Goal: Use online tool/utility

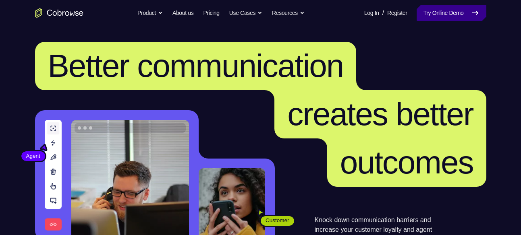
click at [430, 10] on link "Try Online Demo" at bounding box center [451, 13] width 69 height 16
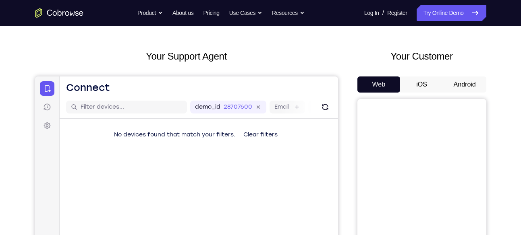
scroll to position [30, 0]
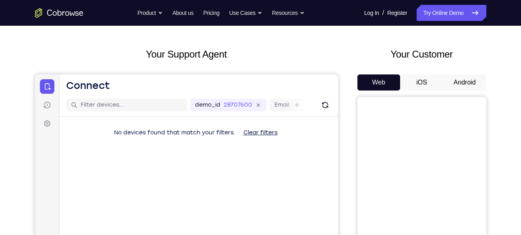
click at [485, 80] on button "Android" at bounding box center [464, 83] width 43 height 16
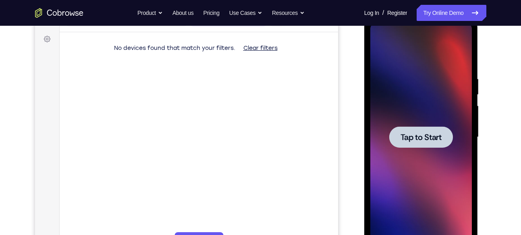
scroll to position [0, 0]
click at [421, 137] on span "Tap to Start" at bounding box center [420, 137] width 41 height 8
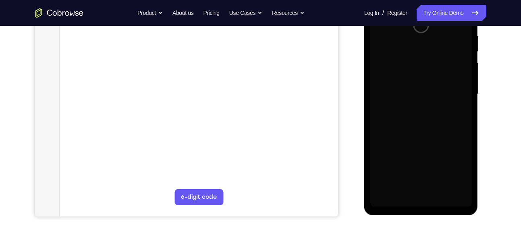
scroll to position [158, 0]
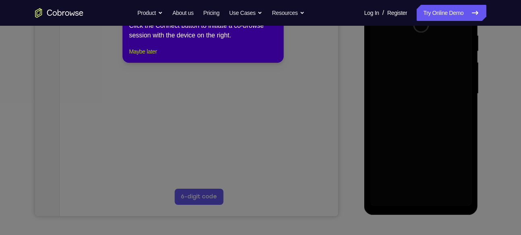
click at [153, 56] on button "Maybe later" at bounding box center [143, 52] width 28 height 10
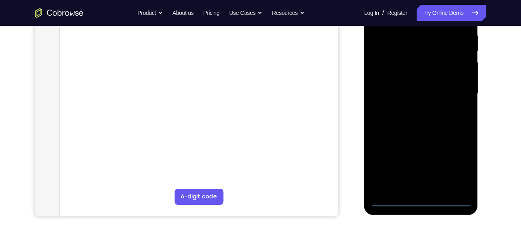
click at [419, 202] on div at bounding box center [421, 94] width 102 height 226
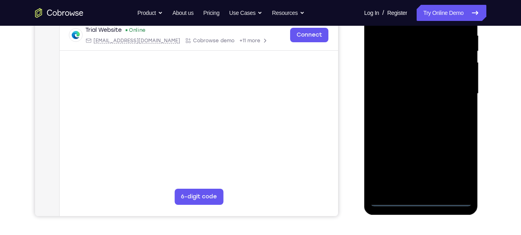
click at [458, 162] on div at bounding box center [421, 94] width 102 height 226
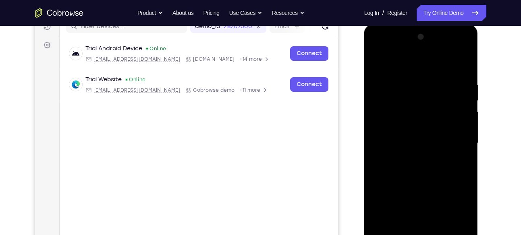
scroll to position [110, 0]
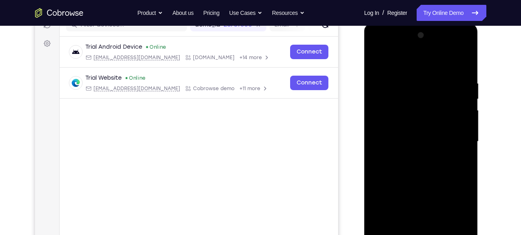
click at [422, 61] on div at bounding box center [421, 142] width 102 height 226
click at [458, 140] on div at bounding box center [421, 142] width 102 height 226
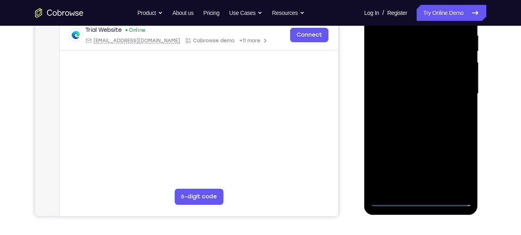
scroll to position [158, 0]
click at [428, 189] on div at bounding box center [421, 94] width 102 height 226
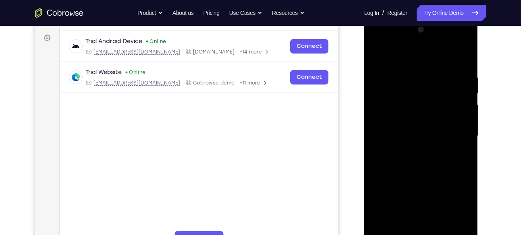
scroll to position [116, 0]
click at [427, 175] on div at bounding box center [421, 137] width 102 height 226
click at [404, 104] on div at bounding box center [421, 137] width 102 height 226
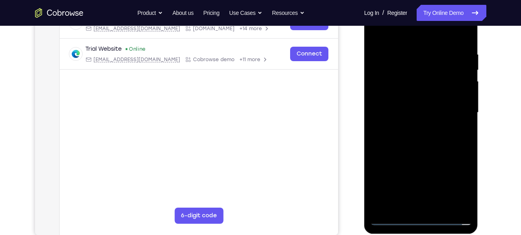
scroll to position [144, 0]
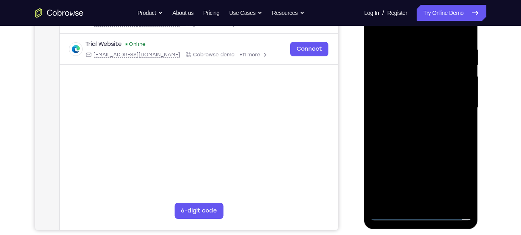
click at [442, 112] on div at bounding box center [421, 108] width 102 height 226
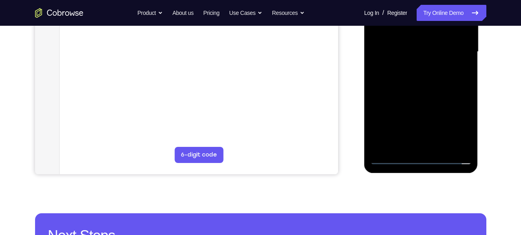
scroll to position [201, 0]
click at [443, 142] on div at bounding box center [421, 52] width 102 height 226
click at [442, 148] on div at bounding box center [421, 52] width 102 height 226
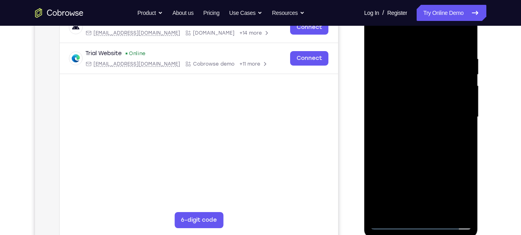
scroll to position [133, 0]
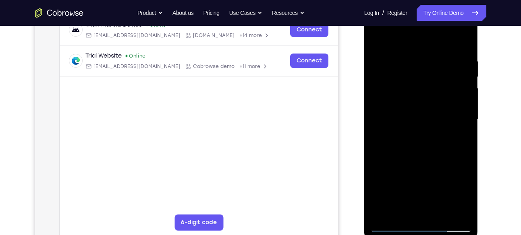
click at [406, 81] on div at bounding box center [421, 120] width 102 height 226
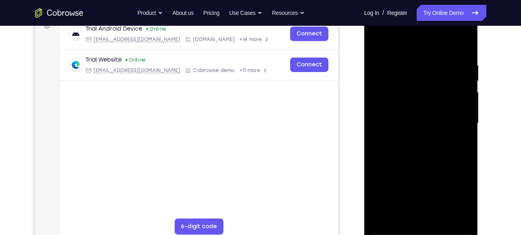
scroll to position [129, 0]
click at [461, 50] on div at bounding box center [421, 123] width 102 height 226
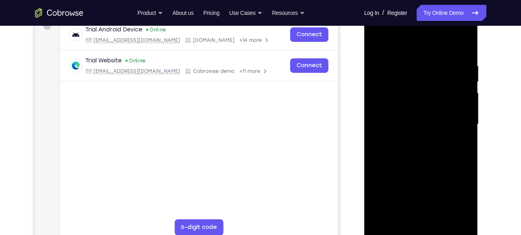
click at [466, 45] on div at bounding box center [421, 125] width 102 height 226
click at [437, 68] on div at bounding box center [421, 125] width 102 height 226
click at [435, 65] on div at bounding box center [421, 125] width 102 height 226
click at [432, 62] on div at bounding box center [421, 125] width 102 height 226
click at [378, 40] on div at bounding box center [421, 125] width 102 height 226
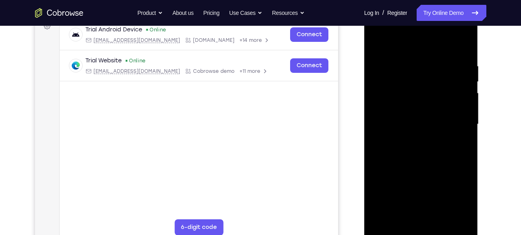
click at [407, 62] on div at bounding box center [421, 125] width 102 height 226
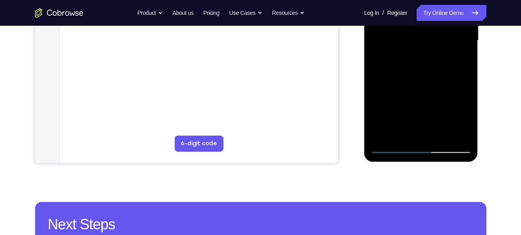
scroll to position [212, 0]
click at [450, 130] on div at bounding box center [421, 40] width 102 height 226
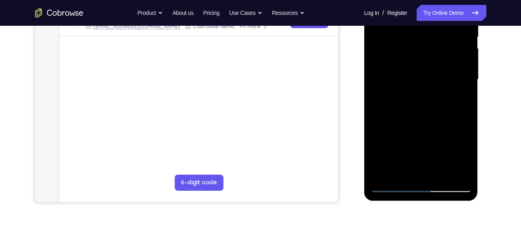
scroll to position [179, 0]
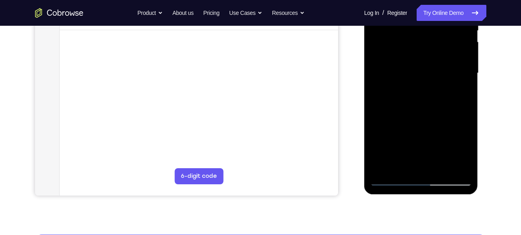
click at [423, 163] on div at bounding box center [421, 74] width 102 height 226
click at [435, 85] on div at bounding box center [421, 74] width 102 height 226
click at [441, 165] on div at bounding box center [421, 74] width 102 height 226
click at [460, 168] on div at bounding box center [421, 74] width 102 height 226
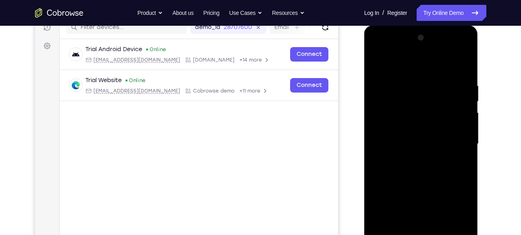
scroll to position [105, 0]
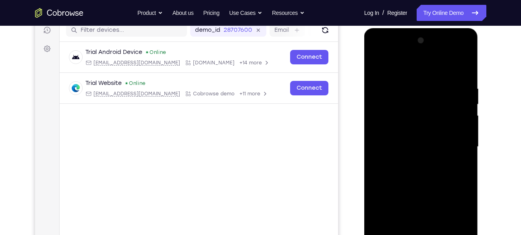
click at [465, 71] on div at bounding box center [421, 147] width 102 height 226
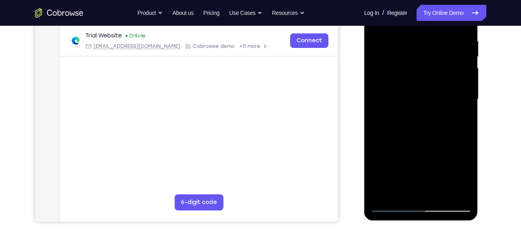
scroll to position [160, 0]
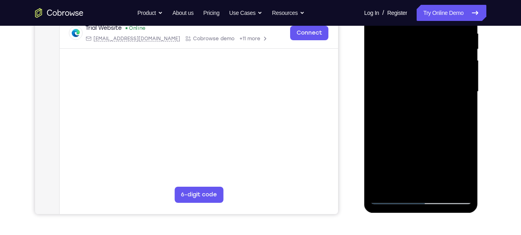
click at [440, 186] on div at bounding box center [421, 92] width 102 height 226
click at [427, 136] on div at bounding box center [421, 92] width 102 height 226
click at [428, 102] on div at bounding box center [421, 92] width 102 height 226
click at [427, 98] on div at bounding box center [421, 92] width 102 height 226
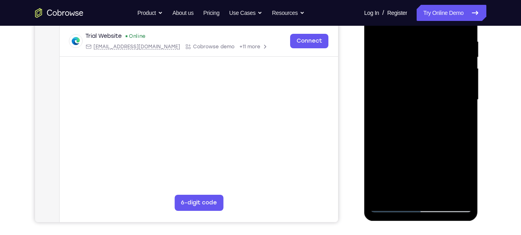
scroll to position [148, 0]
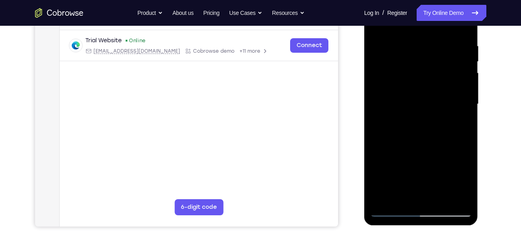
click at [423, 110] on div at bounding box center [421, 105] width 102 height 226
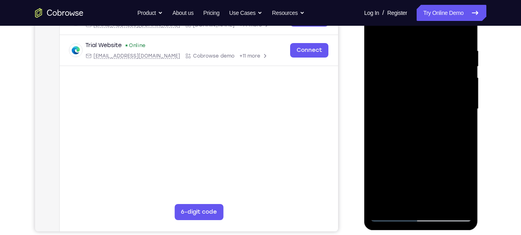
scroll to position [142, 0]
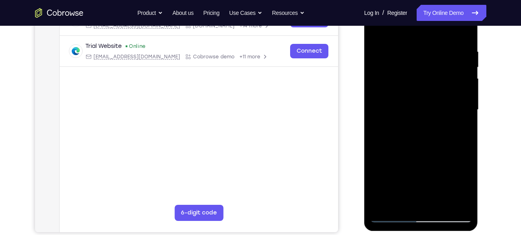
click at [378, 27] on div at bounding box center [421, 110] width 102 height 226
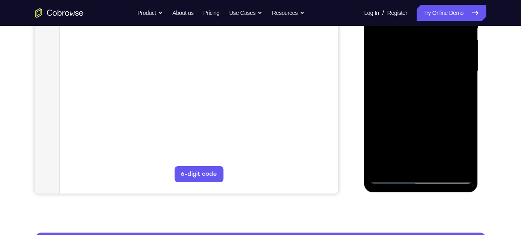
scroll to position [184, 0]
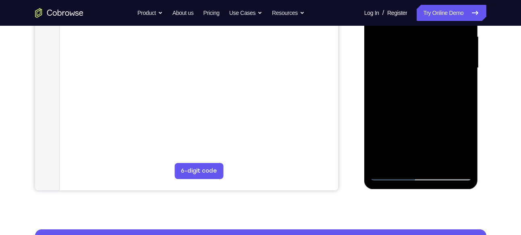
click at [442, 158] on div at bounding box center [421, 68] width 102 height 226
click at [415, 65] on div at bounding box center [421, 68] width 102 height 226
click at [459, 86] on div at bounding box center [421, 68] width 102 height 226
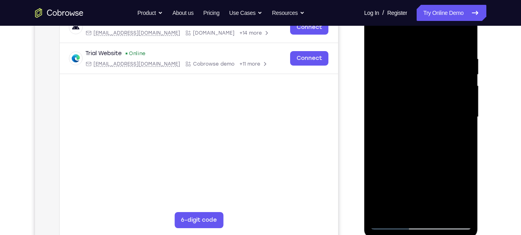
scroll to position [133, 0]
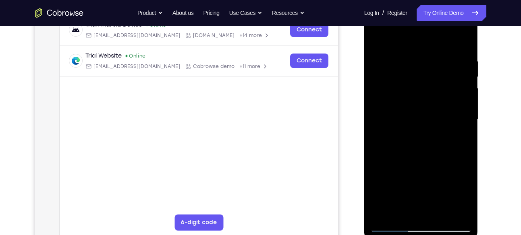
click at [423, 99] on div at bounding box center [421, 120] width 102 height 226
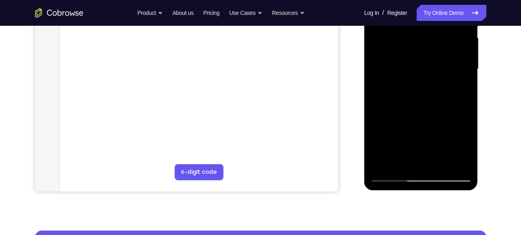
scroll to position [184, 0]
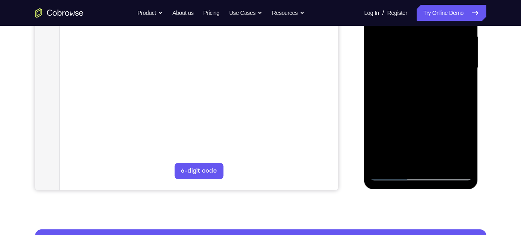
click at [421, 122] on div at bounding box center [421, 68] width 102 height 226
click at [432, 118] on div at bounding box center [421, 68] width 102 height 226
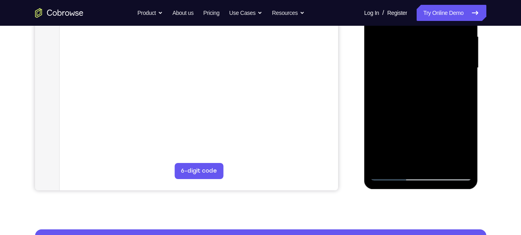
click at [432, 118] on div at bounding box center [421, 68] width 102 height 226
click at [408, 163] on div at bounding box center [421, 68] width 102 height 226
click at [454, 87] on div at bounding box center [421, 68] width 102 height 226
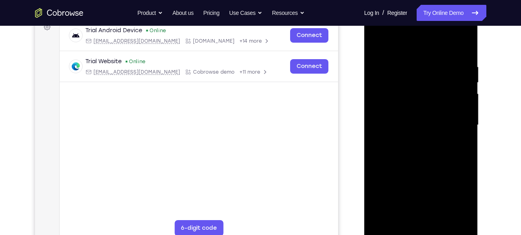
scroll to position [127, 0]
click at [462, 146] on div at bounding box center [421, 126] width 102 height 226
click at [378, 44] on div at bounding box center [421, 126] width 102 height 226
click at [427, 139] on div at bounding box center [421, 126] width 102 height 226
click at [421, 134] on div at bounding box center [421, 126] width 102 height 226
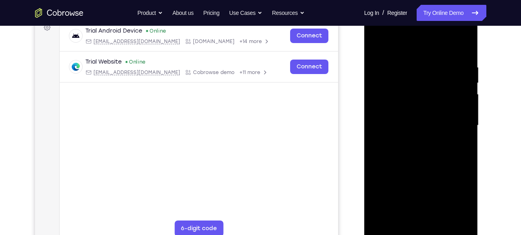
click at [421, 134] on div at bounding box center [421, 126] width 102 height 226
drag, startPoint x: 375, startPoint y: 135, endPoint x: 386, endPoint y: 129, distance: 13.0
click at [386, 129] on div at bounding box center [421, 126] width 102 height 226
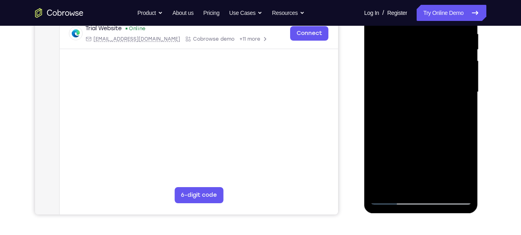
scroll to position [160, 0]
drag, startPoint x: 404, startPoint y: 86, endPoint x: 405, endPoint y: 67, distance: 19.0
click at [405, 67] on div at bounding box center [421, 92] width 102 height 226
drag, startPoint x: 403, startPoint y: 82, endPoint x: 409, endPoint y: 178, distance: 96.1
click at [409, 178] on div at bounding box center [421, 92] width 102 height 226
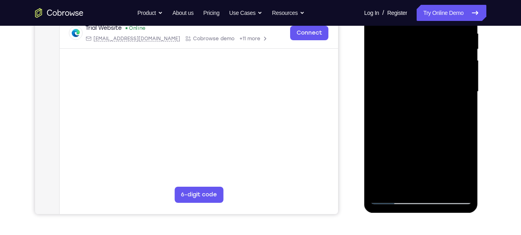
drag, startPoint x: 399, startPoint y: 68, endPoint x: 402, endPoint y: 184, distance: 115.7
click at [402, 184] on div at bounding box center [421, 92] width 102 height 226
drag, startPoint x: 402, startPoint y: 87, endPoint x: 414, endPoint y: 22, distance: 66.4
click at [414, 22] on div at bounding box center [421, 92] width 102 height 226
drag, startPoint x: 402, startPoint y: 139, endPoint x: 441, endPoint y: -5, distance: 149.3
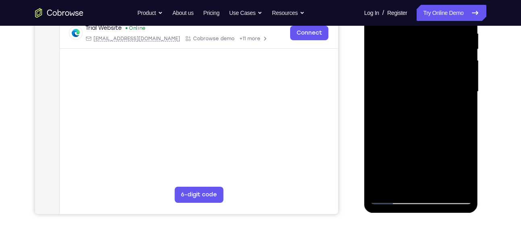
click at [441, 0] on div at bounding box center [421, 92] width 102 height 226
drag, startPoint x: 409, startPoint y: 123, endPoint x: 407, endPoint y: -5, distance: 128.1
click at [407, 0] on div at bounding box center [421, 92] width 102 height 226
drag, startPoint x: 401, startPoint y: 121, endPoint x: 414, endPoint y: -5, distance: 127.2
click at [414, 0] on div at bounding box center [421, 92] width 102 height 226
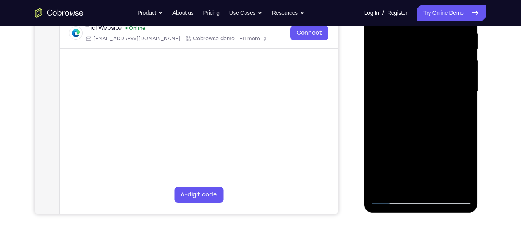
drag, startPoint x: 408, startPoint y: 110, endPoint x: 419, endPoint y: -5, distance: 116.1
click at [419, 0] on div at bounding box center [421, 92] width 102 height 226
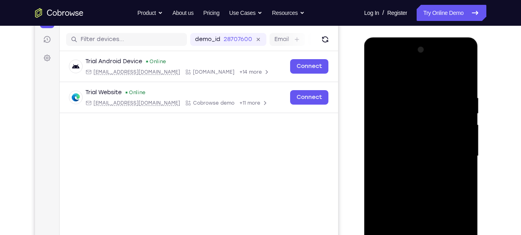
scroll to position [91, 0]
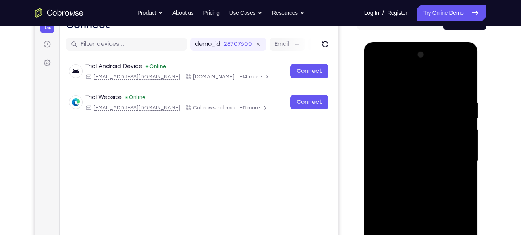
click at [378, 77] on div at bounding box center [421, 161] width 102 height 226
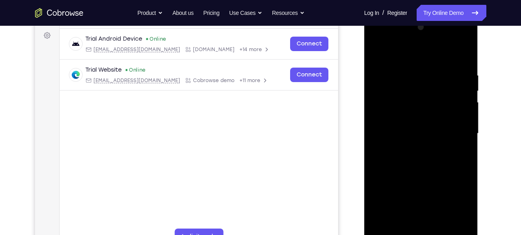
scroll to position [116, 0]
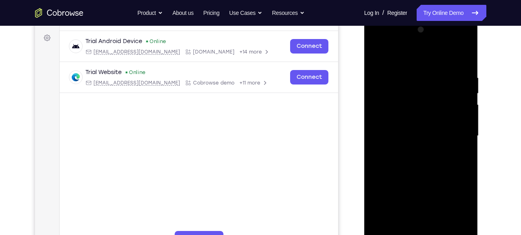
click at [377, 54] on div at bounding box center [421, 136] width 102 height 226
click at [435, 67] on div at bounding box center [421, 136] width 102 height 226
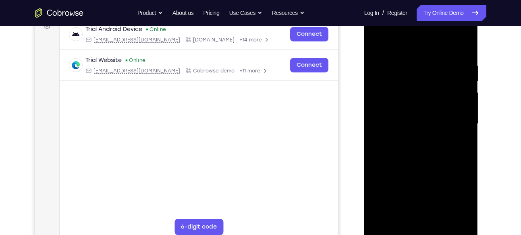
scroll to position [129, 0]
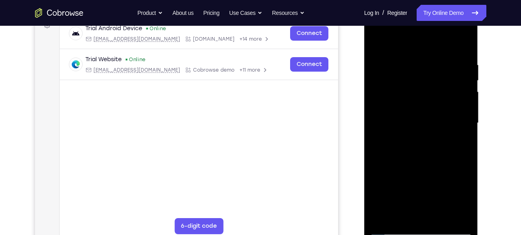
click at [461, 45] on div at bounding box center [421, 123] width 102 height 226
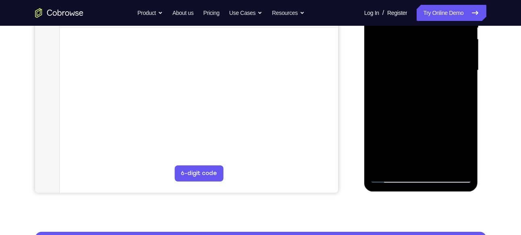
scroll to position [184, 0]
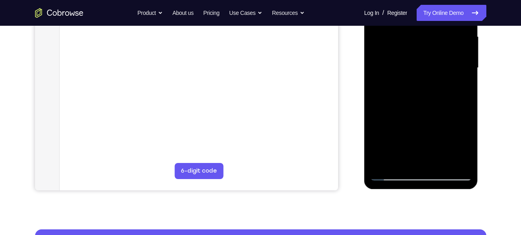
click at [420, 166] on div at bounding box center [421, 68] width 102 height 226
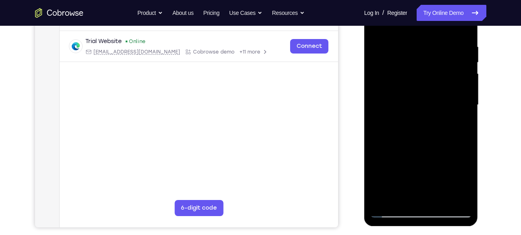
scroll to position [147, 0]
drag, startPoint x: 431, startPoint y: 137, endPoint x: 439, endPoint y: 17, distance: 120.4
click at [439, 17] on div at bounding box center [421, 105] width 102 height 226
drag, startPoint x: 434, startPoint y: 143, endPoint x: 428, endPoint y: 18, distance: 125.1
click at [428, 18] on div at bounding box center [421, 105] width 102 height 226
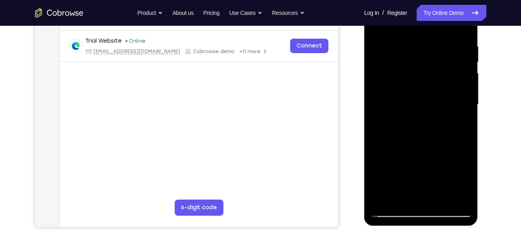
click at [466, 160] on div at bounding box center [421, 105] width 102 height 226
click at [421, 94] on div at bounding box center [421, 105] width 102 height 226
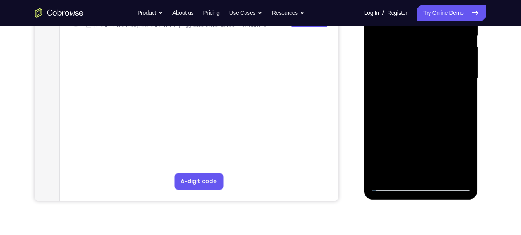
scroll to position [174, 0]
click at [421, 45] on div at bounding box center [421, 78] width 102 height 226
click at [427, 168] on div at bounding box center [421, 78] width 102 height 226
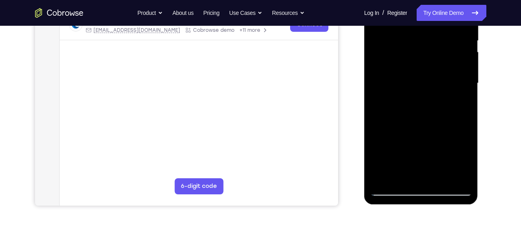
scroll to position [168, 0]
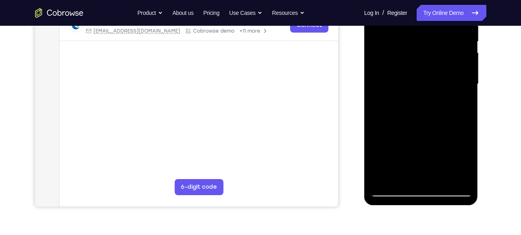
drag, startPoint x: 414, startPoint y: 102, endPoint x: 417, endPoint y: -5, distance: 107.2
click at [417, 0] on div at bounding box center [421, 84] width 102 height 226
drag, startPoint x: 427, startPoint y: 102, endPoint x: 432, endPoint y: -5, distance: 107.7
click at [432, 0] on div at bounding box center [421, 84] width 102 height 226
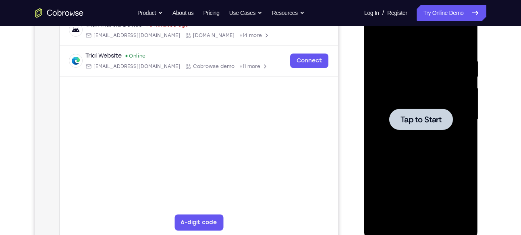
scroll to position [133, 0]
